Goal: Navigation & Orientation: Find specific page/section

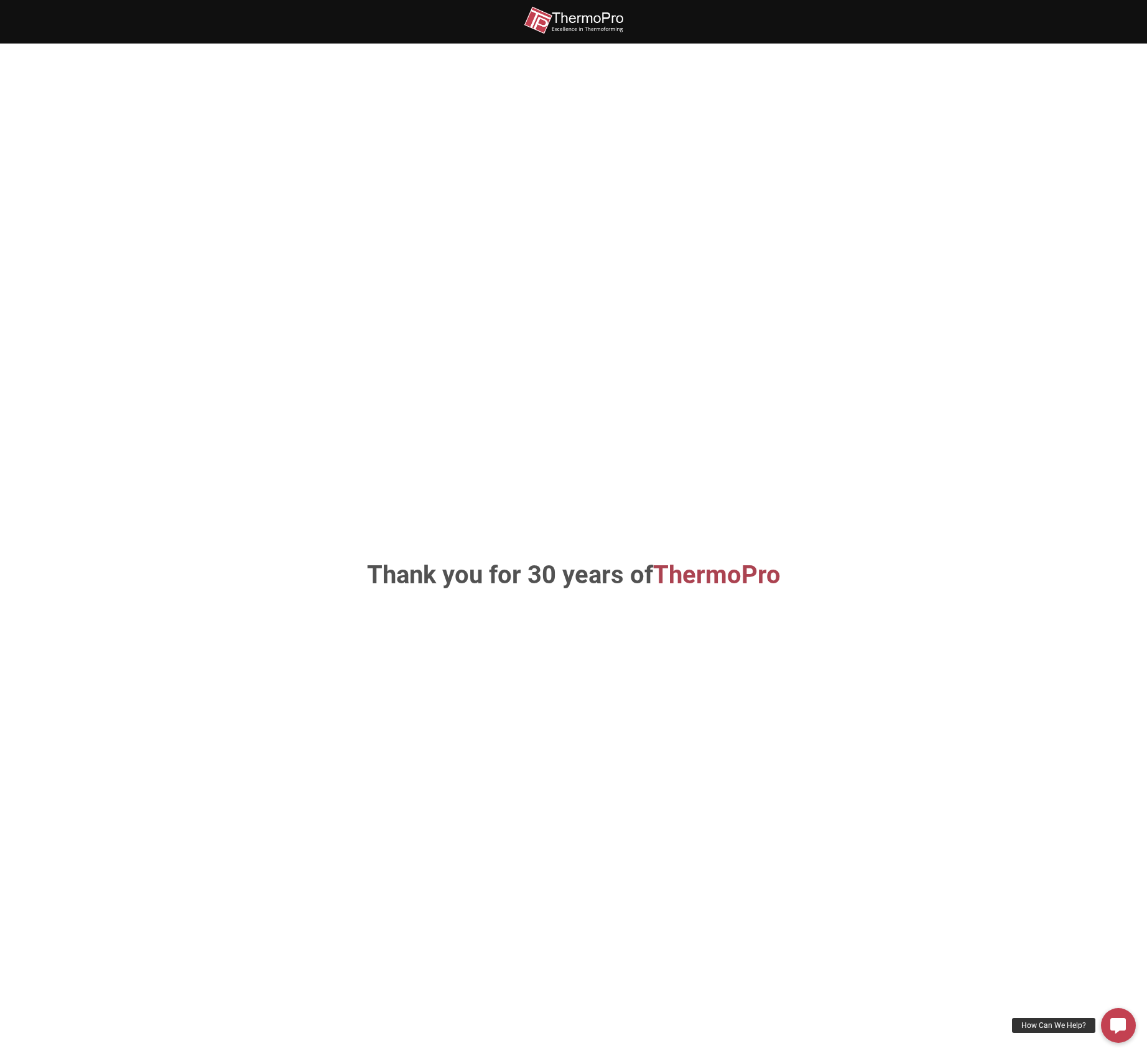
click at [593, 17] on img at bounding box center [574, 20] width 100 height 28
click at [579, 579] on h1 "Thank you for 30 years of ThermoPro" at bounding box center [574, 575] width 652 height 25
click at [699, 584] on span "ThermoPro" at bounding box center [716, 575] width 127 height 29
click at [579, 18] on img at bounding box center [574, 20] width 100 height 28
click at [570, 17] on img at bounding box center [574, 20] width 100 height 28
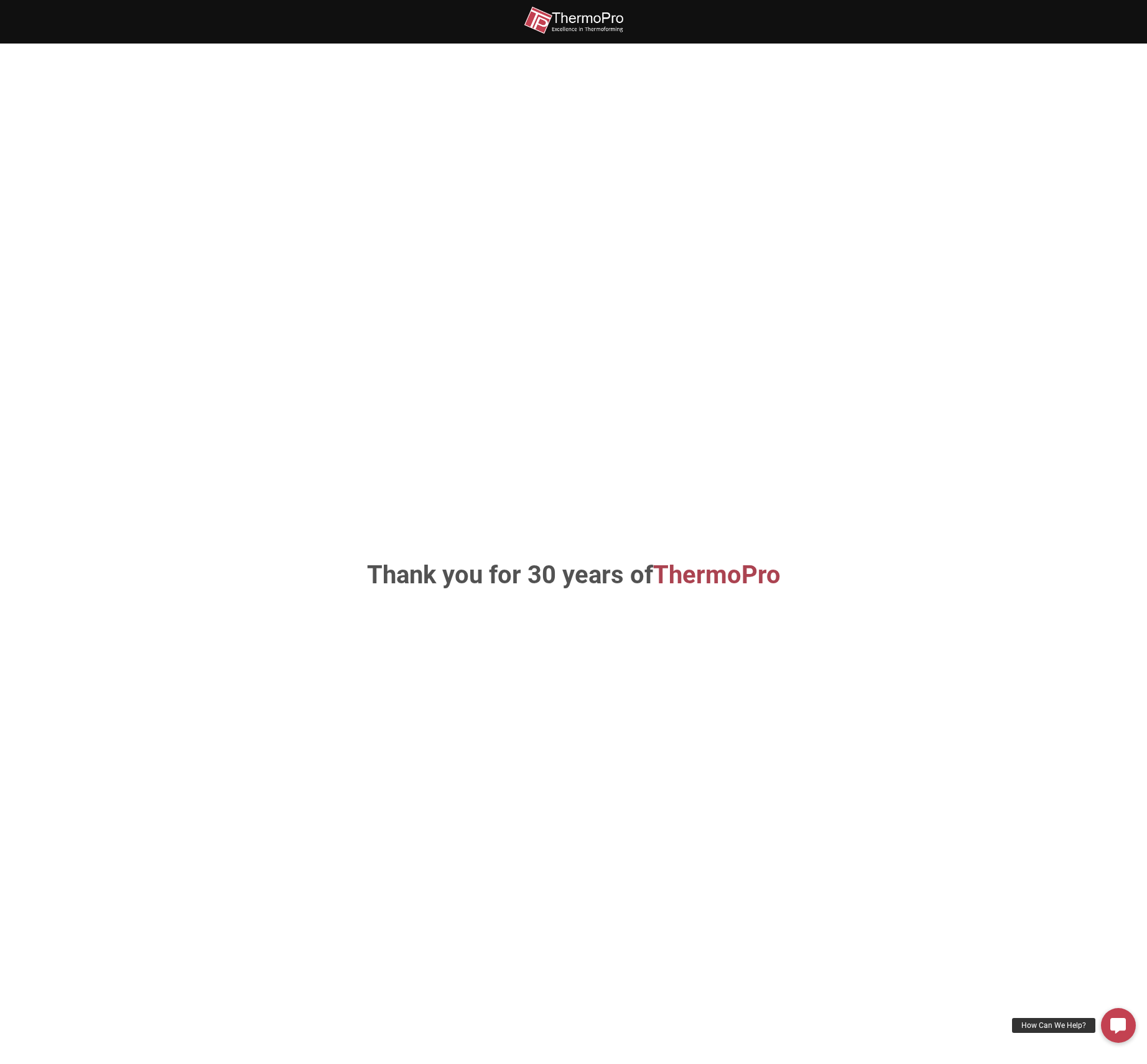
click at [266, 118] on div "Thank you for 30 years of ThermoPro" at bounding box center [574, 575] width 709 height 990
click at [1055, 1028] on div "How Can We Help?" at bounding box center [1054, 1025] width 83 height 15
